Goal: Information Seeking & Learning: Learn about a topic

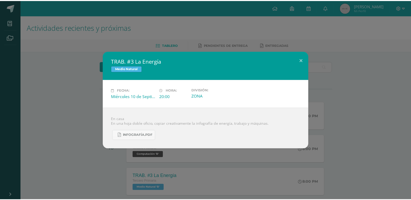
scroll to position [56, 0]
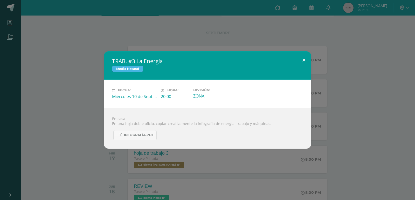
click at [303, 61] on button at bounding box center [303, 60] width 15 height 18
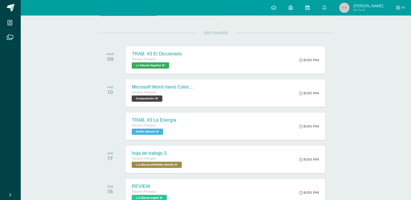
click at [309, 8] on icon at bounding box center [307, 7] width 4 height 5
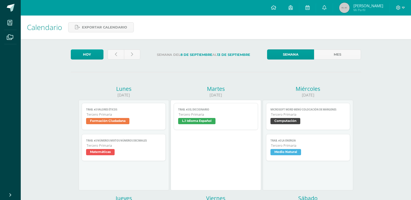
click at [113, 122] on span "Formación Ciudadana" at bounding box center [107, 121] width 43 height 6
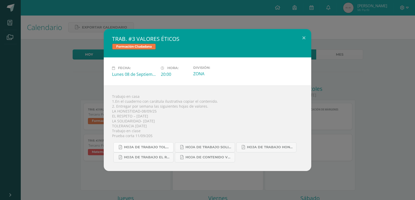
click at [161, 148] on span "HOJA DE TRABAJO TOLERANCIA.pdf" at bounding box center [147, 147] width 47 height 4
click at [303, 39] on button at bounding box center [303, 38] width 15 height 18
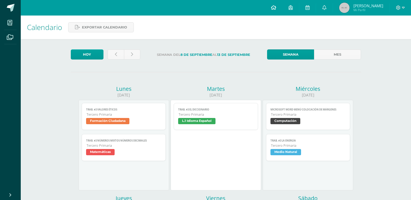
click at [276, 6] on icon at bounding box center [273, 7] width 5 height 5
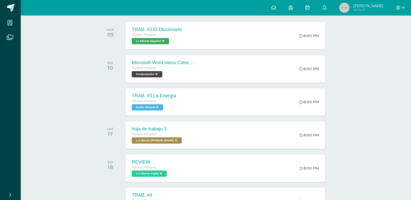
scroll to position [81, 0]
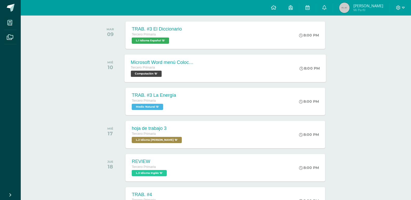
click at [148, 72] on span "Computación 'B'" at bounding box center [146, 74] width 31 height 6
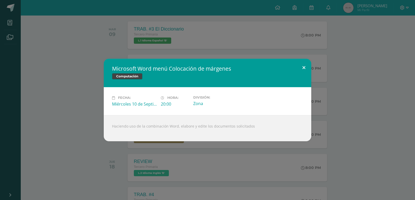
click at [303, 71] on button at bounding box center [303, 68] width 15 height 18
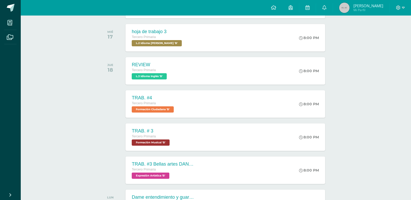
scroll to position [179, 0]
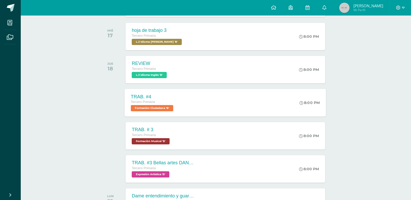
click at [267, 109] on div "TRAB. #4 Tercero Primaria Formación Ciudadana 'B' 8:00 PM TRAB. #4 Formación Ci…" at bounding box center [225, 103] width 201 height 28
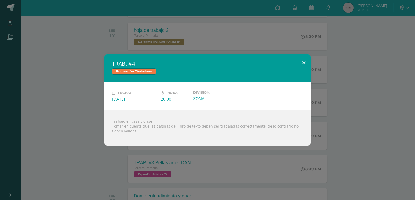
click at [305, 62] on button at bounding box center [303, 63] width 15 height 18
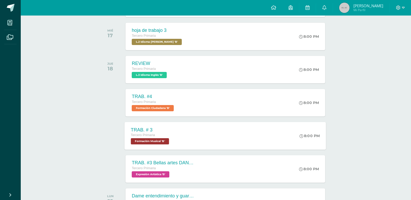
click at [246, 136] on div "TRAB. # 3 Tercero Primaria Formación Musical 'B' 8:00 PM TRAB. # 3 Formación Mu…" at bounding box center [225, 136] width 201 height 28
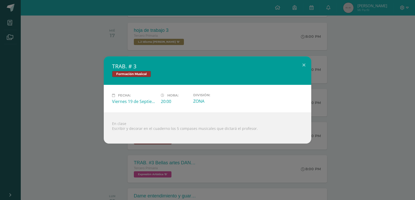
drag, startPoint x: 289, startPoint y: 95, endPoint x: 299, endPoint y: 81, distance: 17.7
click at [299, 81] on div "TRAB. # 3 Formación Musical Fecha: Viernes 19 de Septiembre Hora: 20:00 Divisió…" at bounding box center [207, 100] width 207 height 87
click at [303, 66] on button at bounding box center [303, 66] width 15 height 18
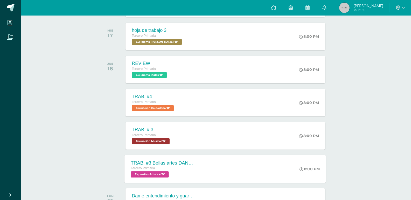
click at [226, 174] on div "TRAB. #3 Bellas artes DANZA Tercero Primaria Expresión Artística 'B' 8:00 PM TR…" at bounding box center [225, 169] width 201 height 28
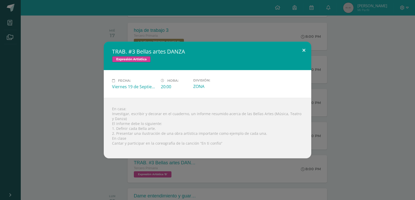
click at [305, 49] on button at bounding box center [303, 51] width 15 height 18
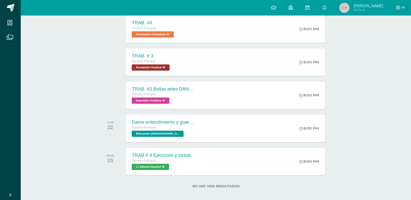
scroll to position [258, 0]
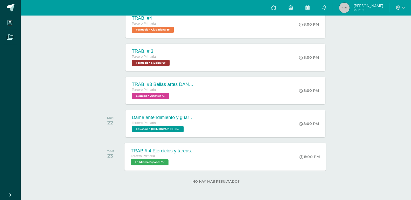
click at [262, 164] on div "TRAB.# 4 Ejercicios y tareas. Tercero Primaria L.1 Idioma Español 'B' 8:00 PM T…" at bounding box center [225, 157] width 201 height 28
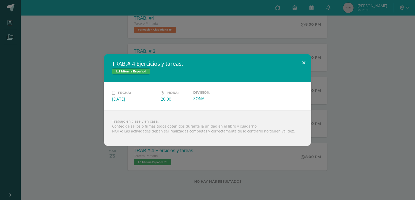
click at [303, 63] on button at bounding box center [303, 63] width 15 height 18
